Goal: Information Seeking & Learning: Find specific fact

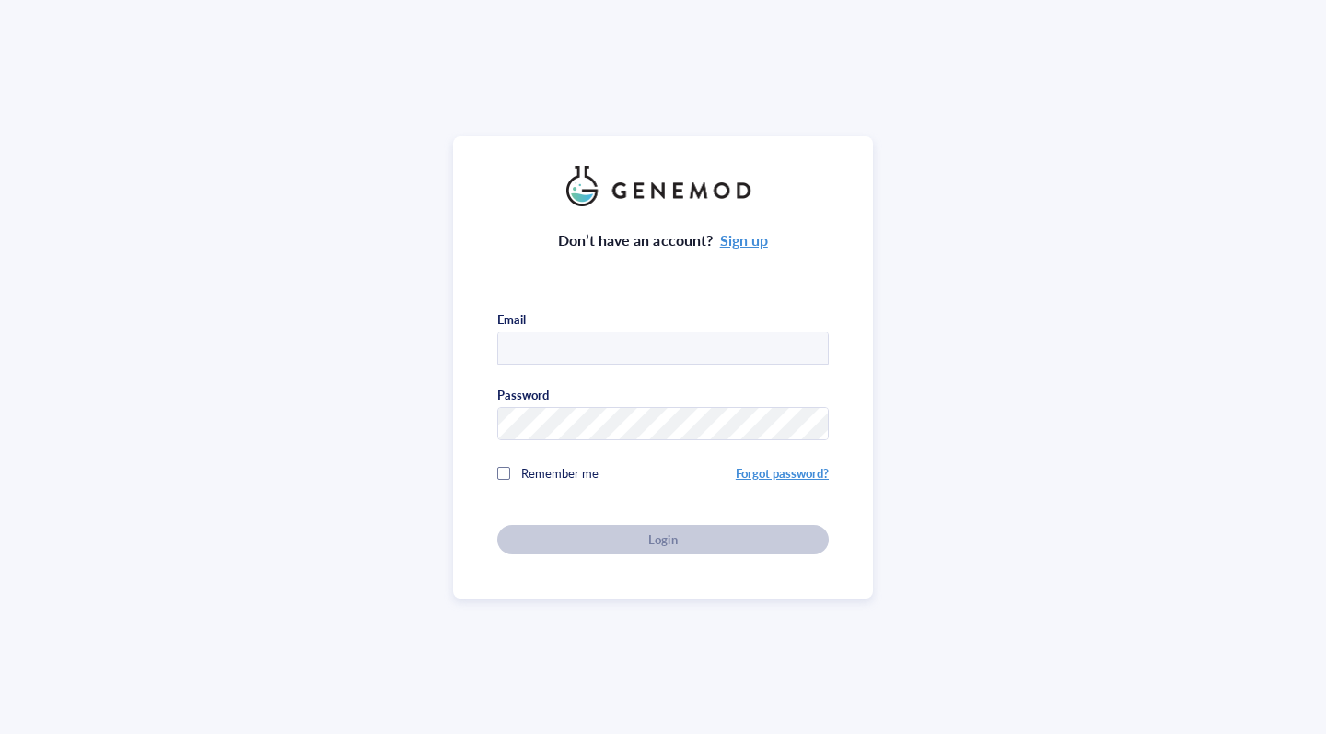
type input "[EMAIL_ADDRESS][DOMAIN_NAME]"
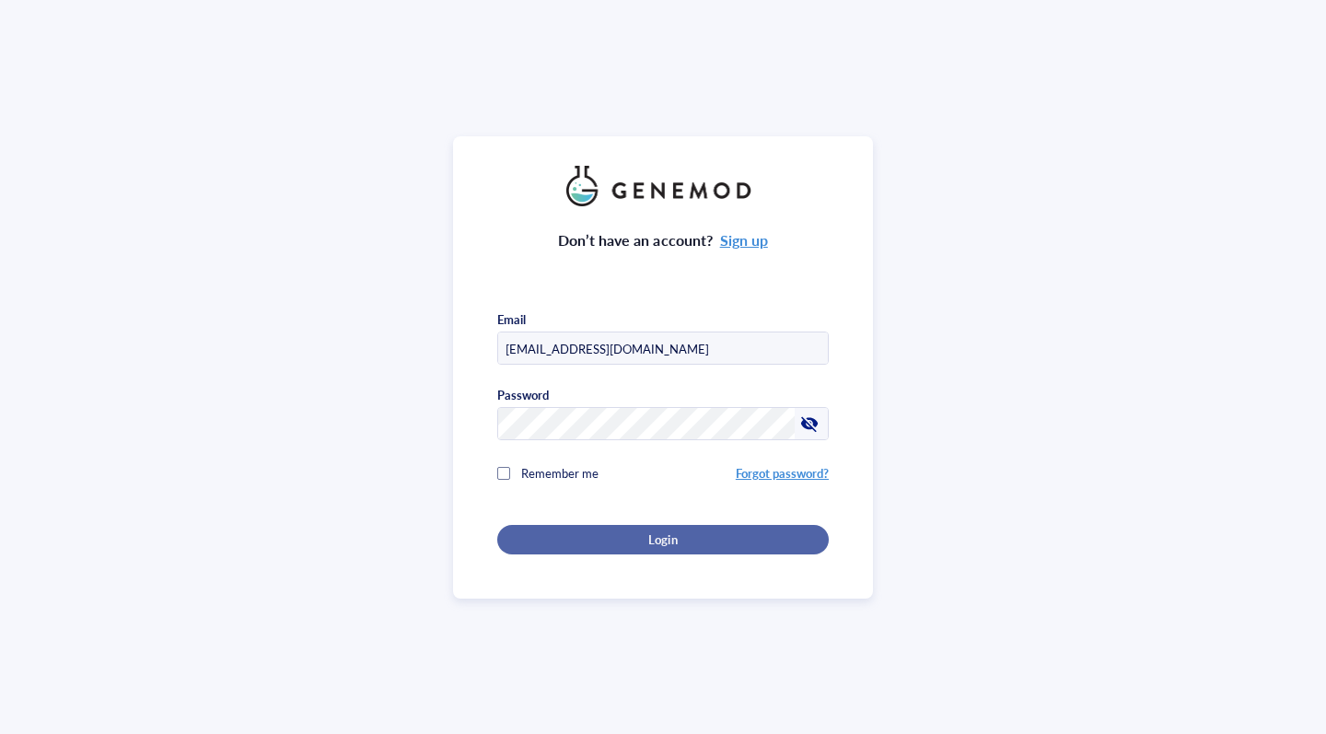
click at [594, 531] on div "Login" at bounding box center [663, 539] width 273 height 17
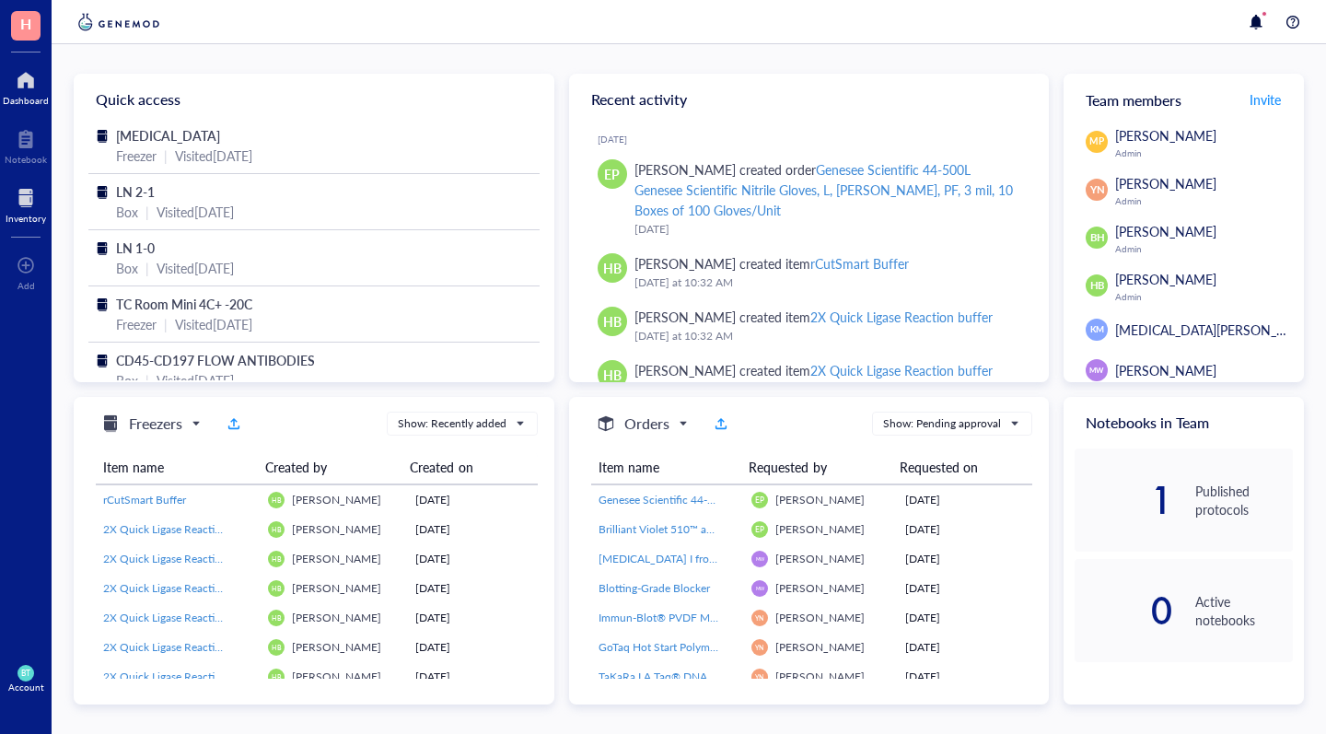
click at [20, 216] on div "Inventory" at bounding box center [26, 218] width 41 height 11
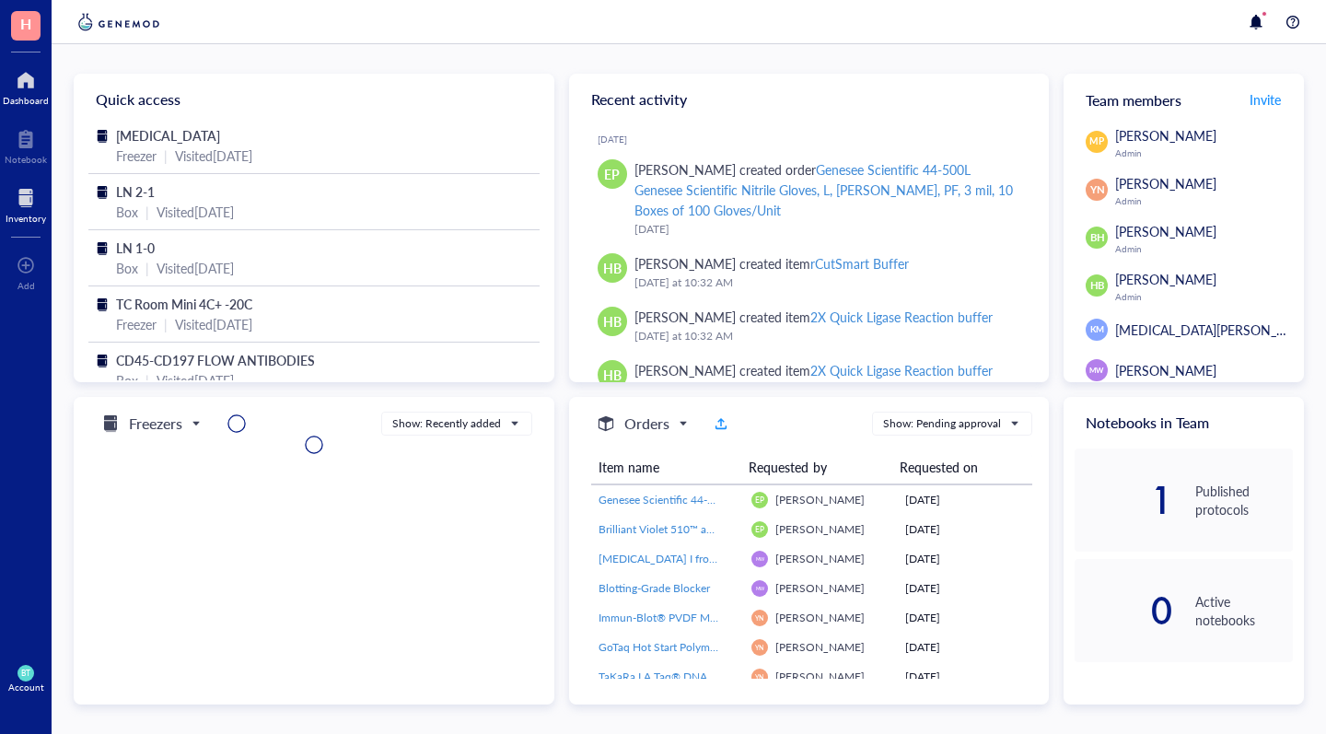
click at [18, 204] on div at bounding box center [26, 197] width 41 height 29
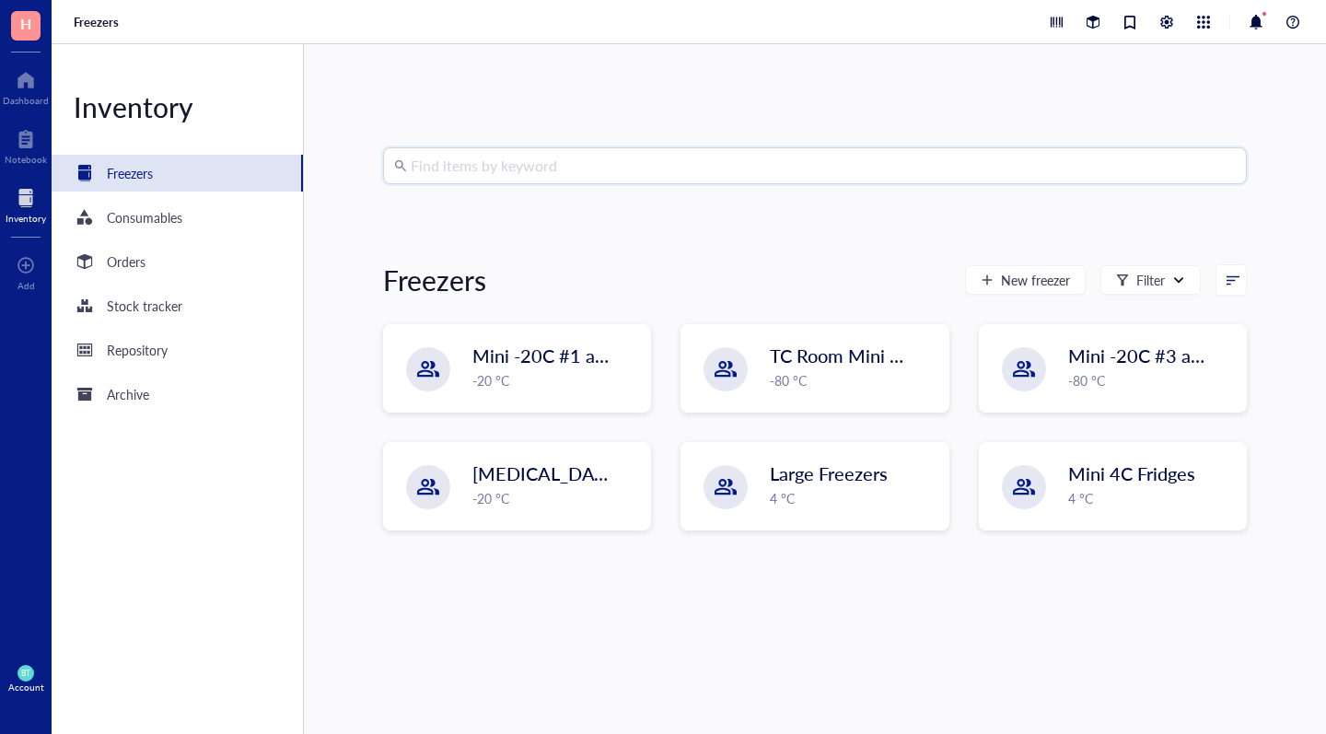
click at [459, 162] on input "search" at bounding box center [823, 165] width 825 height 35
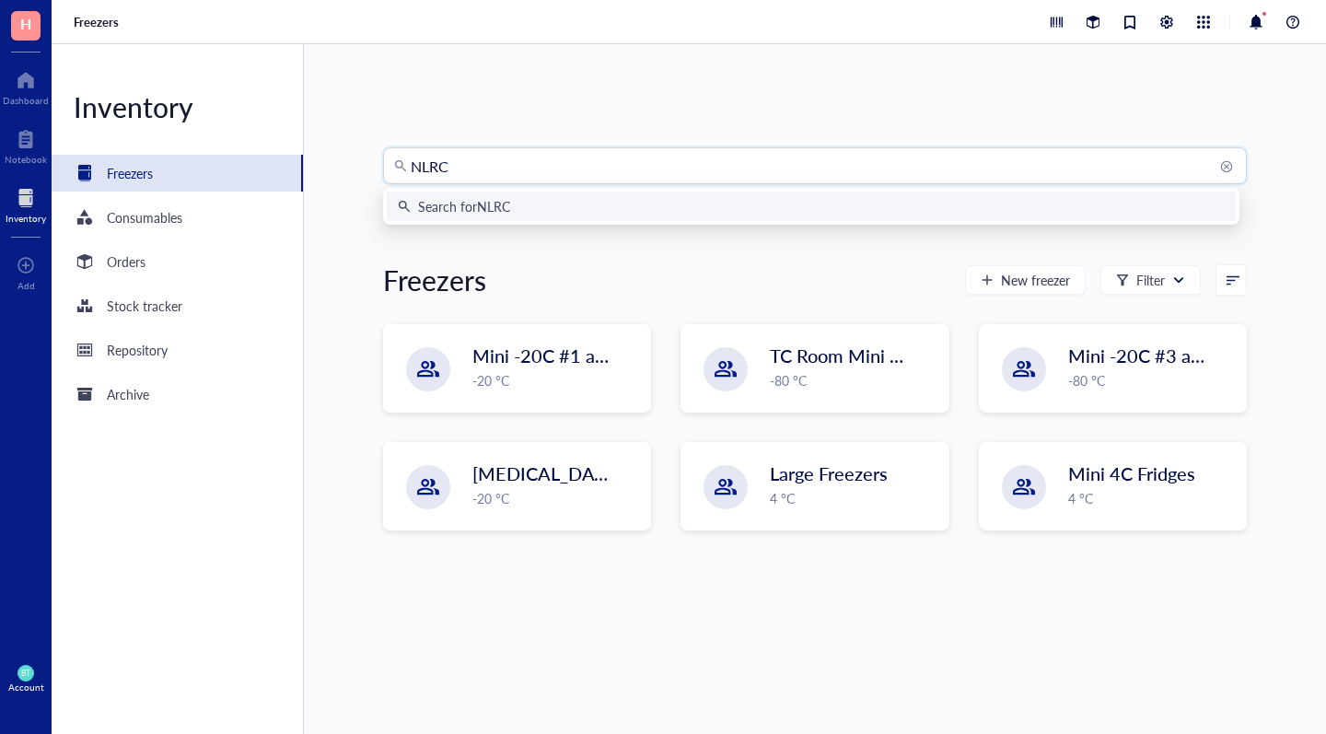
type input "NLRC5"
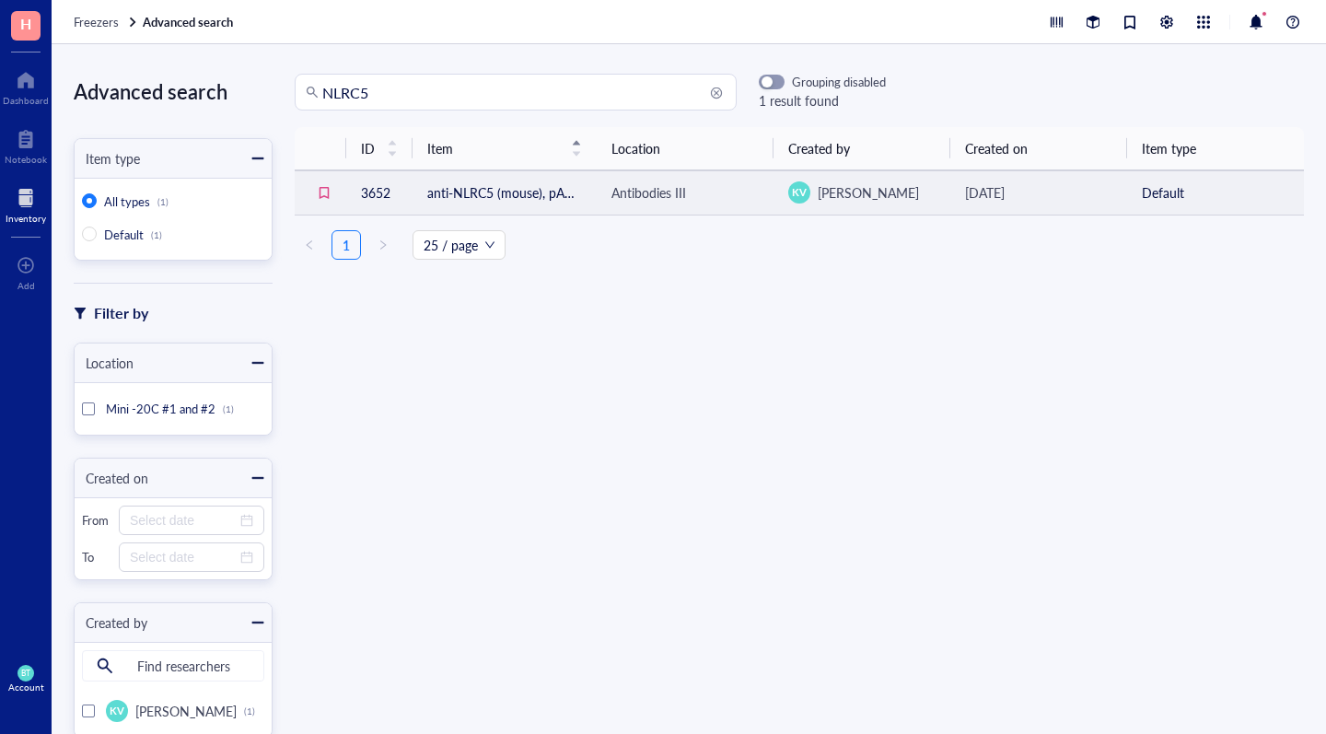
click at [513, 196] on td "anti-NLRC5 (mouse), pAb (IN113)" at bounding box center [505, 192] width 184 height 44
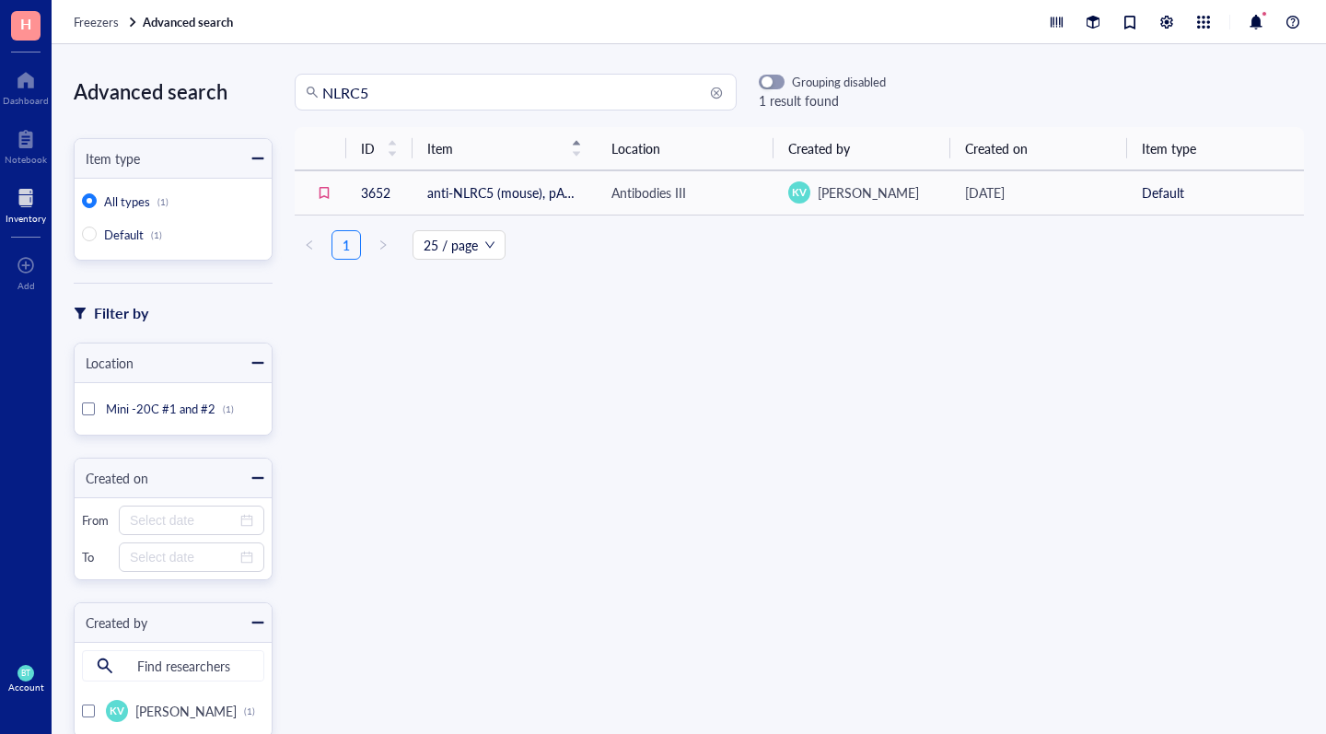
click at [376, 93] on input "NLRC5" at bounding box center [523, 92] width 403 height 35
type input "N"
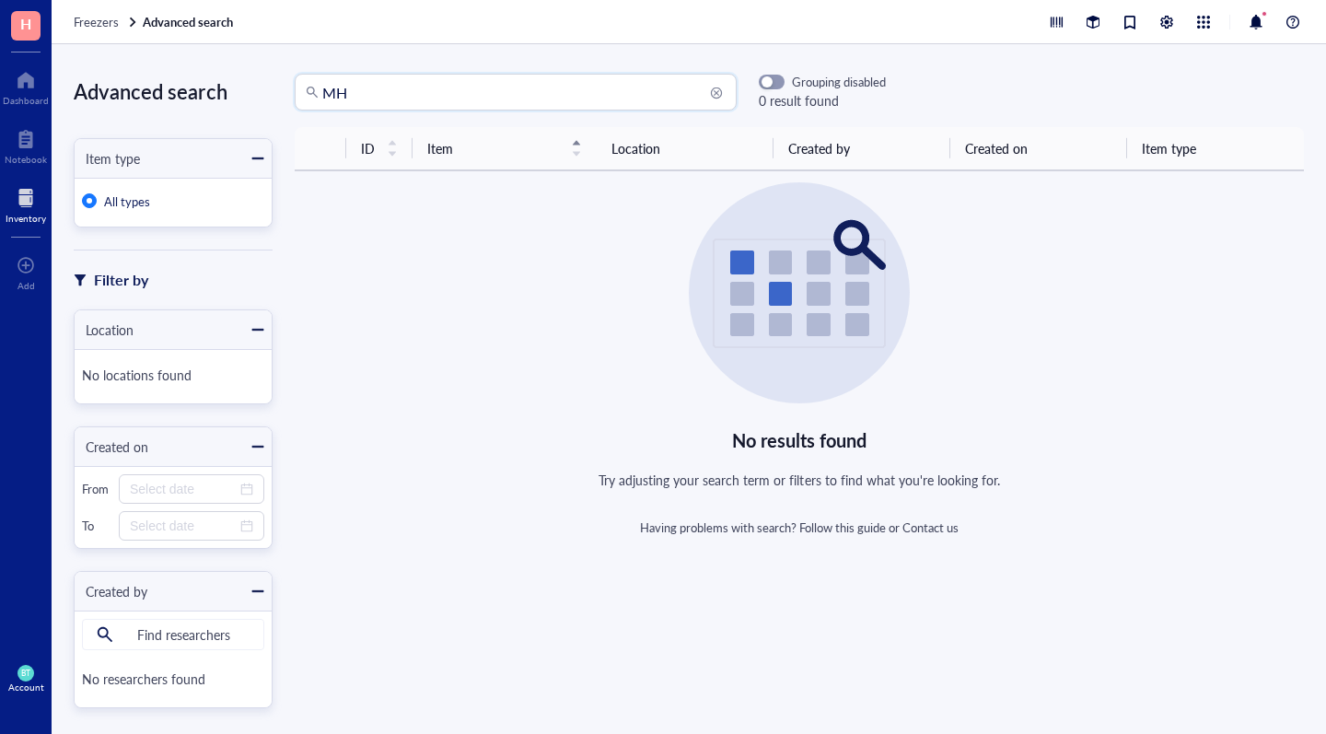
type input "M"
click at [32, 196] on div at bounding box center [26, 197] width 41 height 29
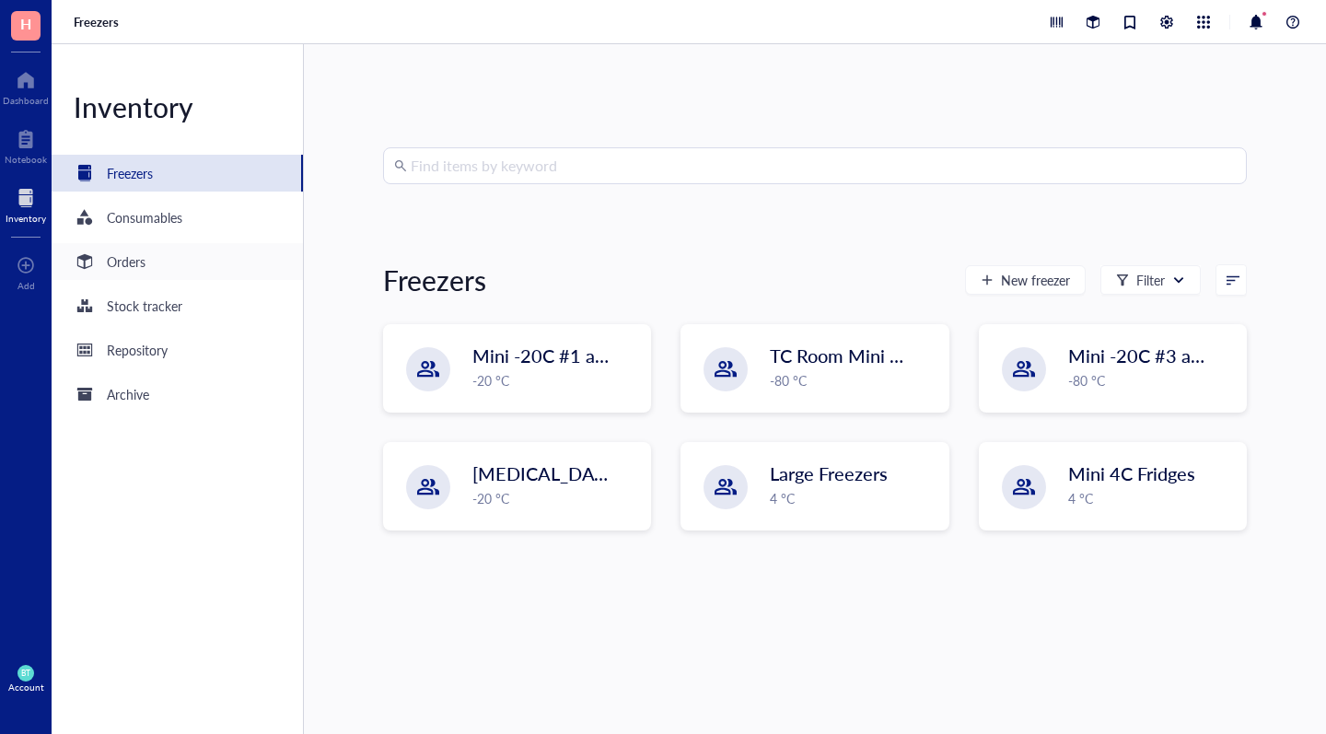
click at [126, 256] on div "Orders" at bounding box center [126, 261] width 39 height 20
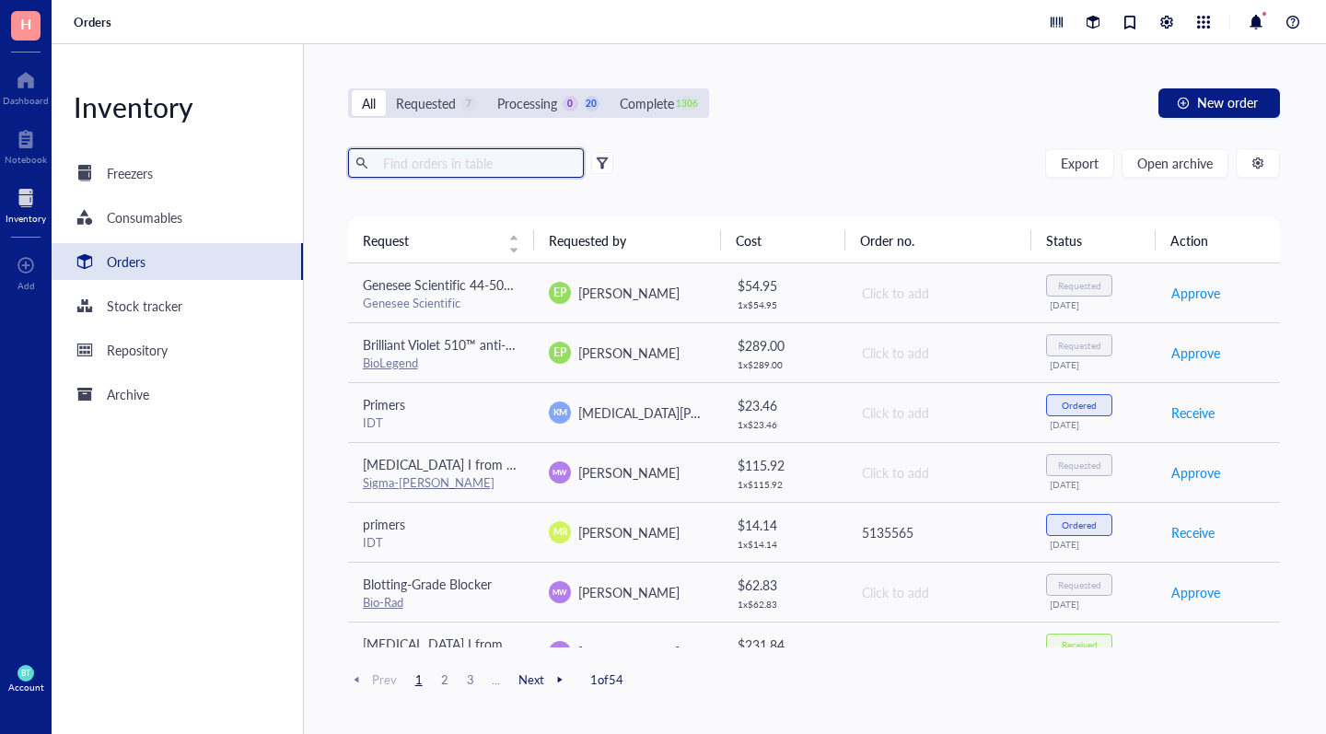
click at [403, 161] on input "text" at bounding box center [476, 163] width 201 height 28
type input "M"
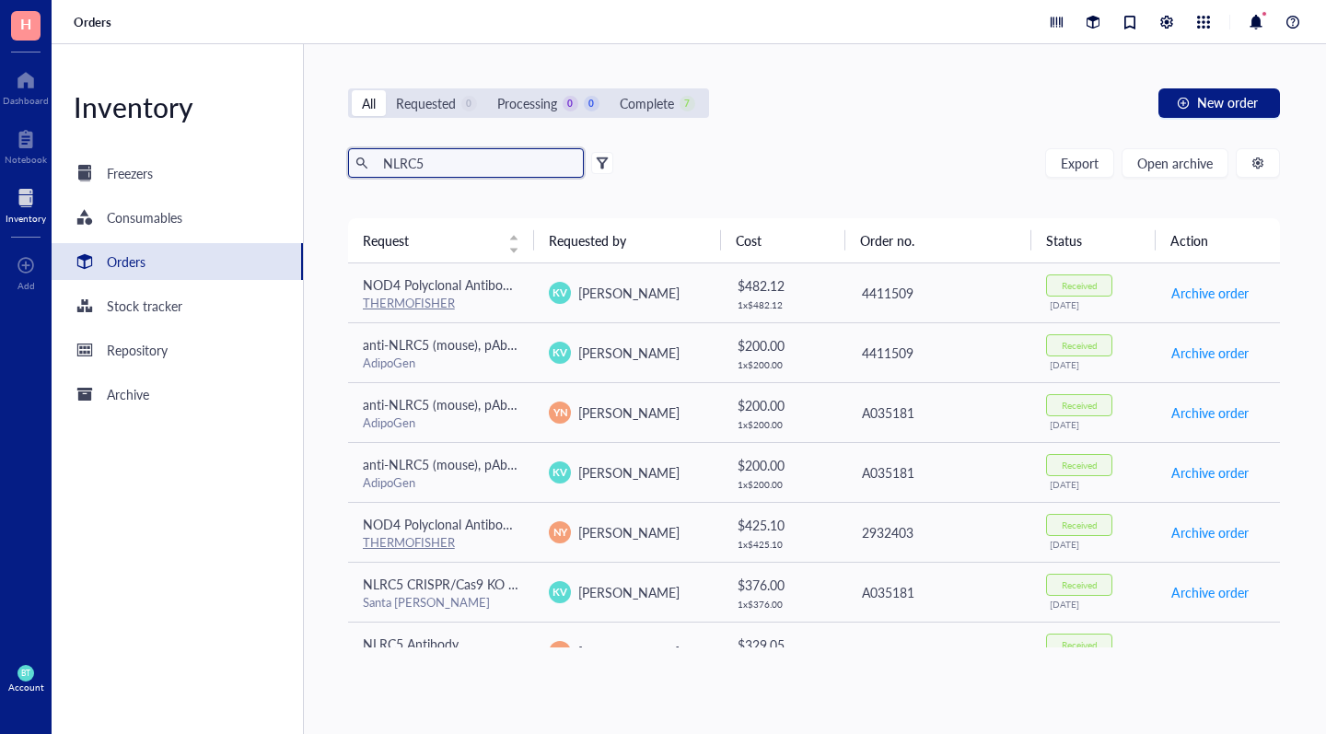
type input "NLRC5"
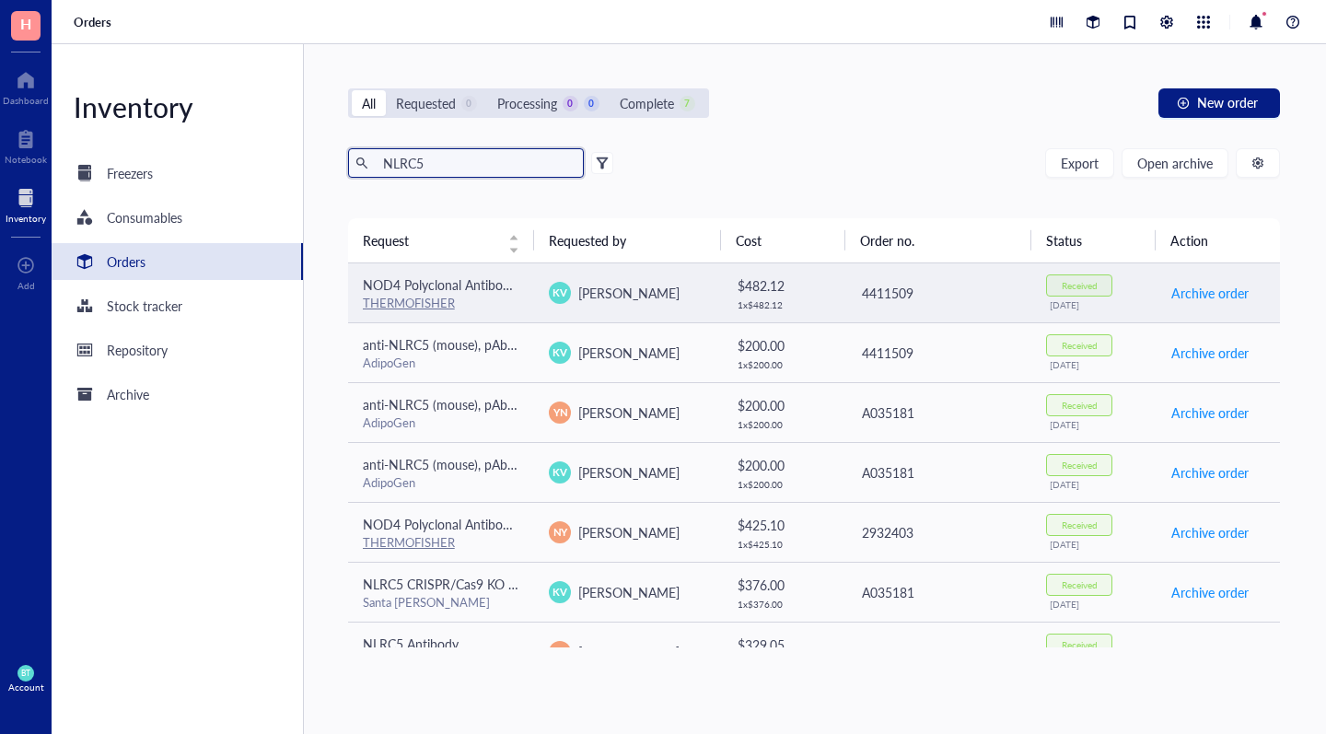
click at [447, 288] on span "NOD4 Polyclonal Antibody (NLRC5)" at bounding box center [465, 284] width 205 height 18
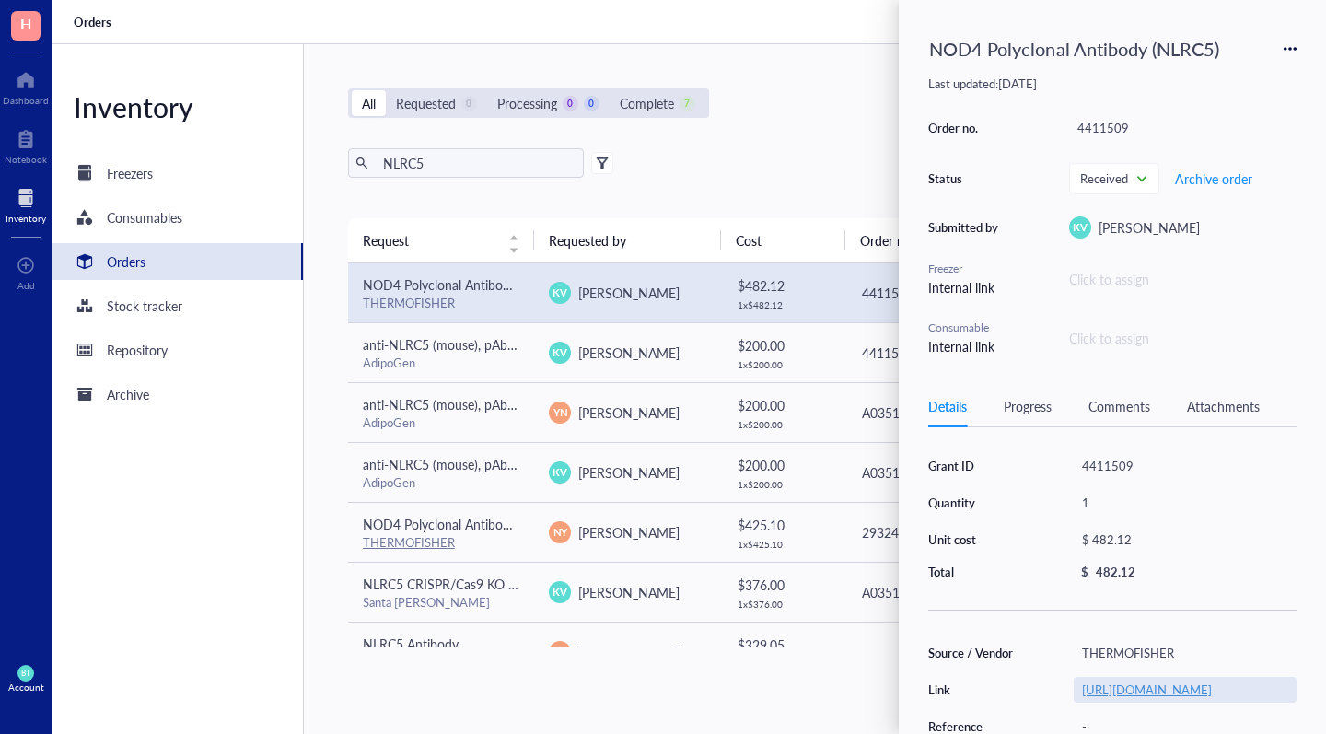
click at [1154, 698] on link "[URL][DOMAIN_NAME]" at bounding box center [1147, 689] width 130 height 17
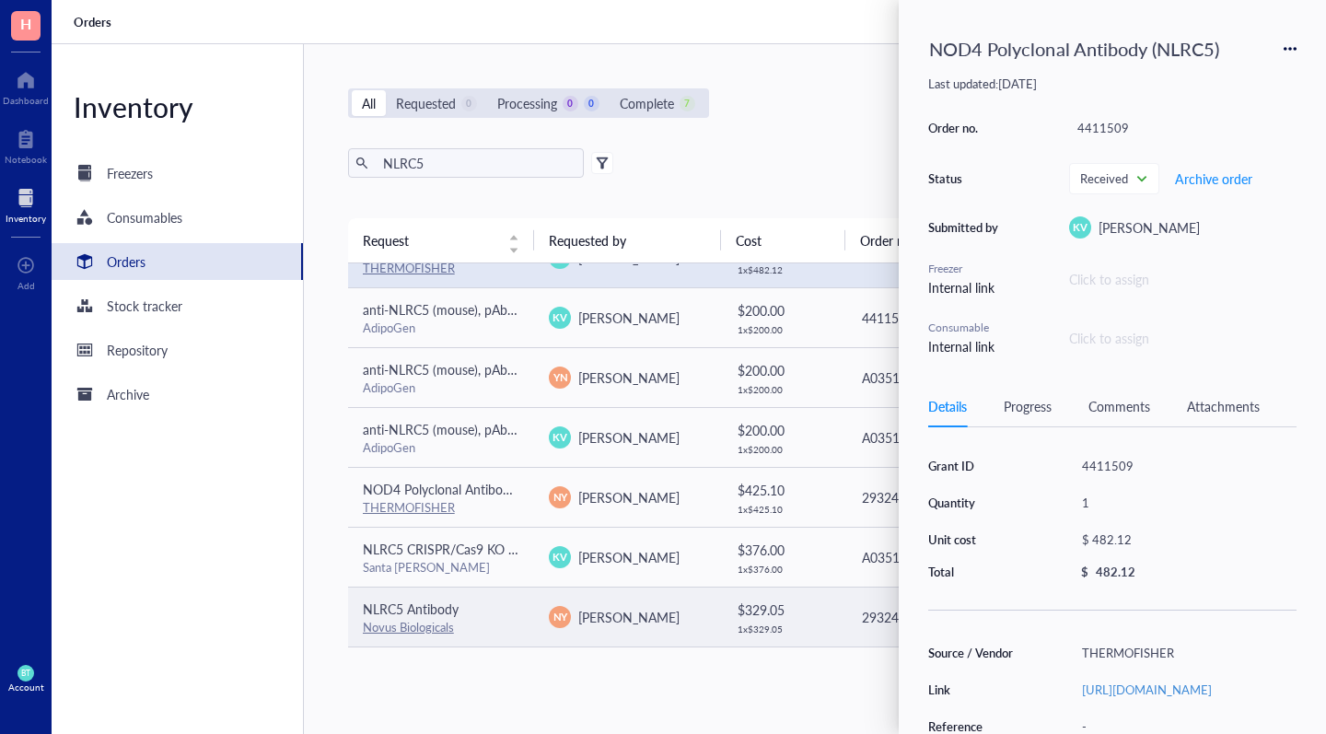
scroll to position [35, 0]
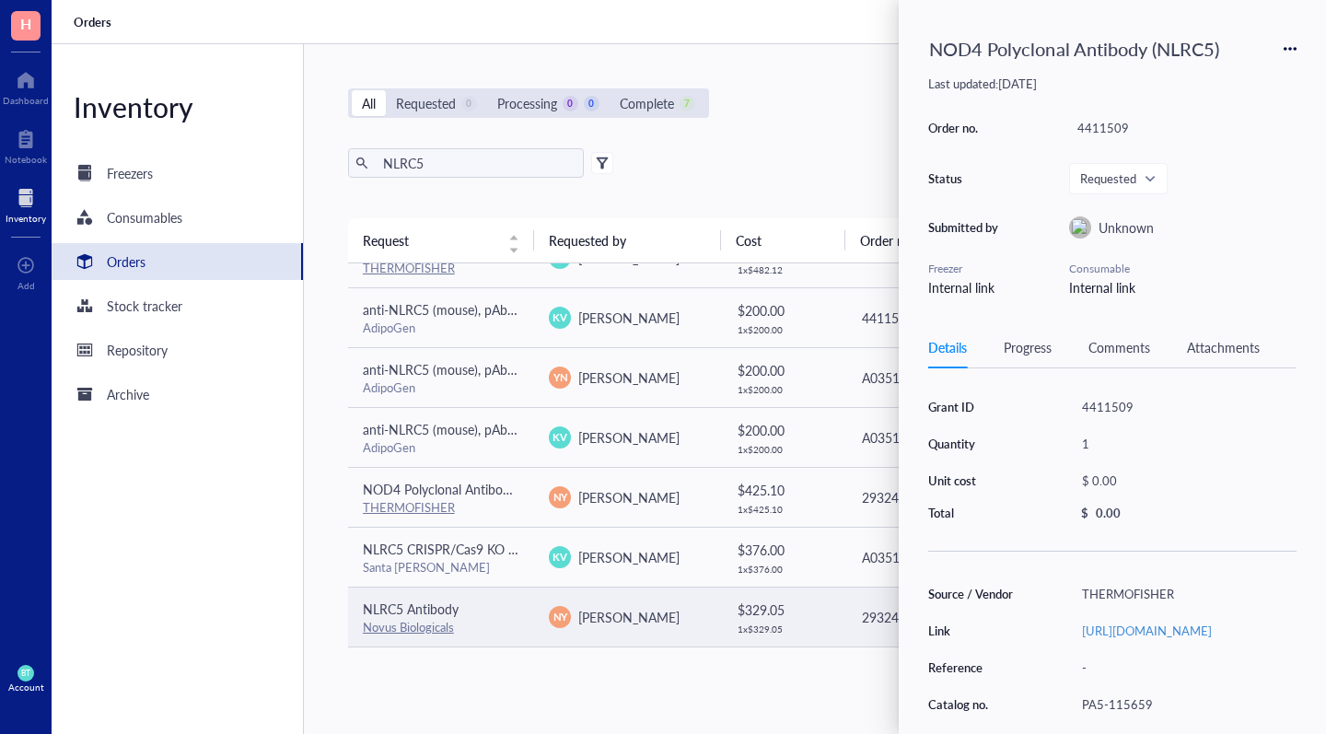
click at [420, 615] on span "NLRC5 Antibody" at bounding box center [411, 609] width 96 height 18
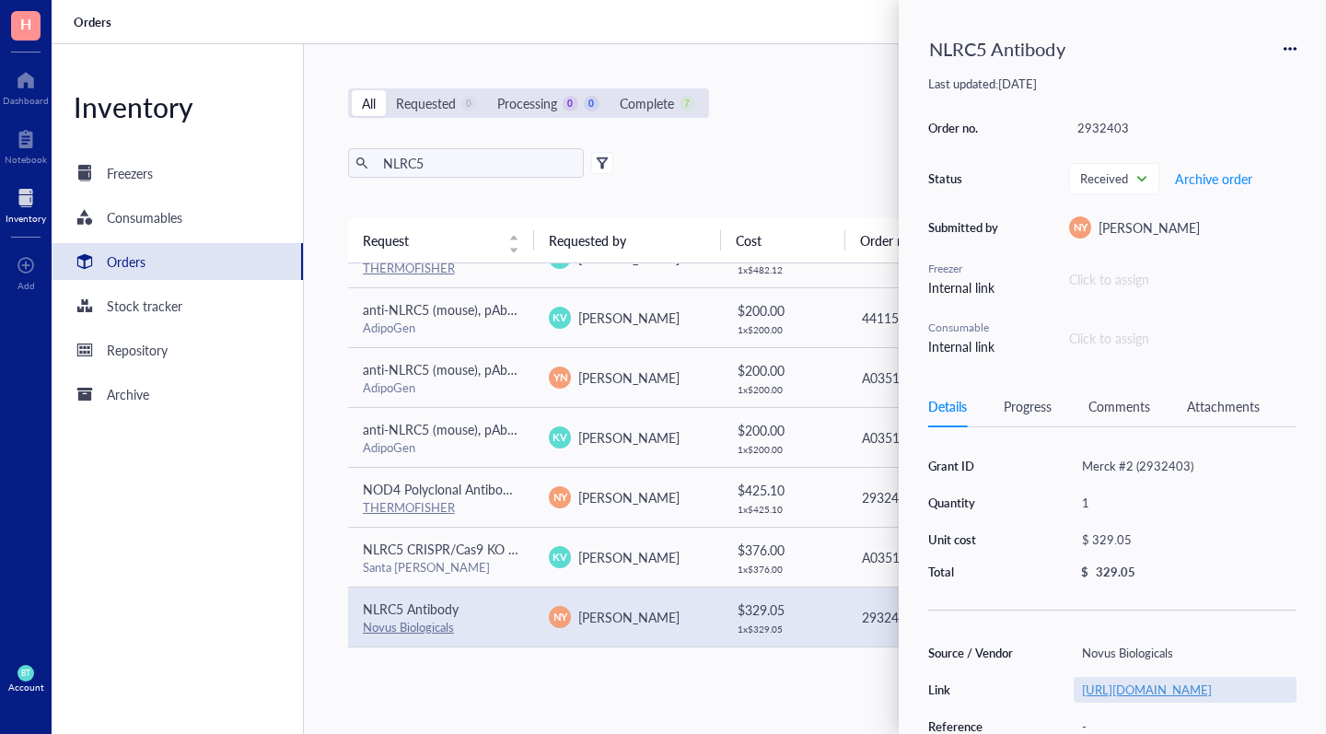
click at [1143, 694] on link "[URL][DOMAIN_NAME]" at bounding box center [1147, 689] width 130 height 17
